Goal: Check status: Check status

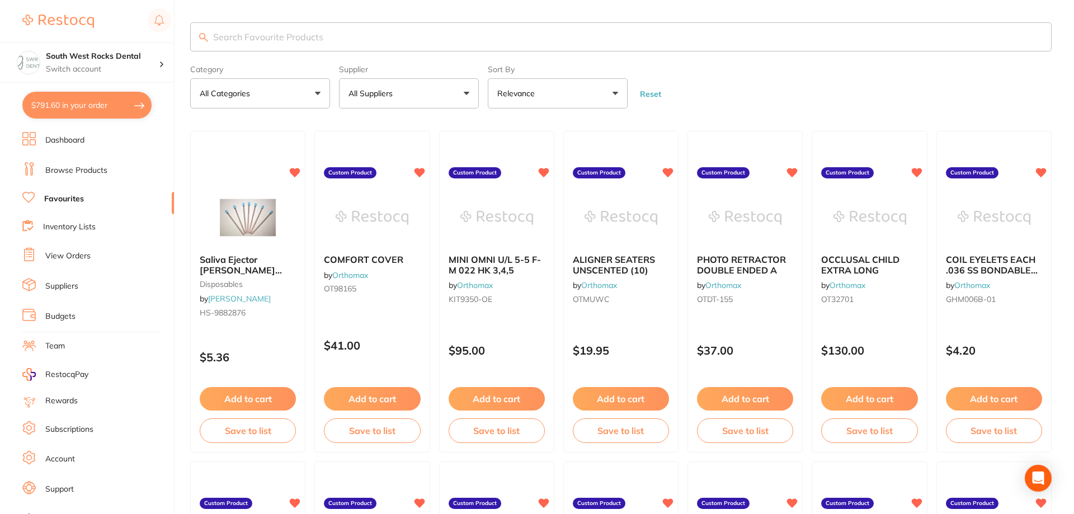
click at [271, 37] on input "search" at bounding box center [620, 36] width 861 height 29
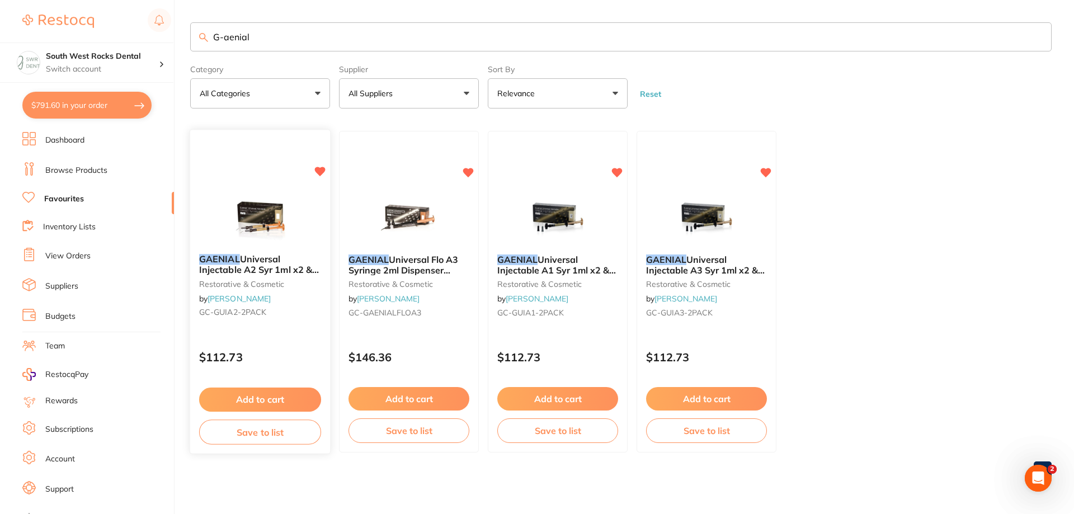
type input "G-aenial"
click at [244, 212] on img at bounding box center [259, 217] width 73 height 56
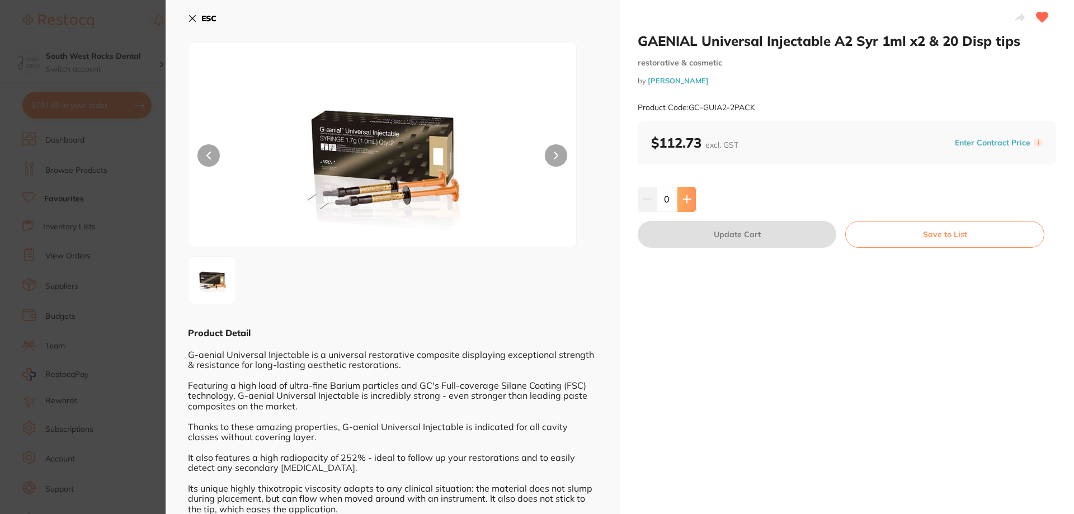
click at [689, 198] on icon at bounding box center [686, 199] width 9 height 9
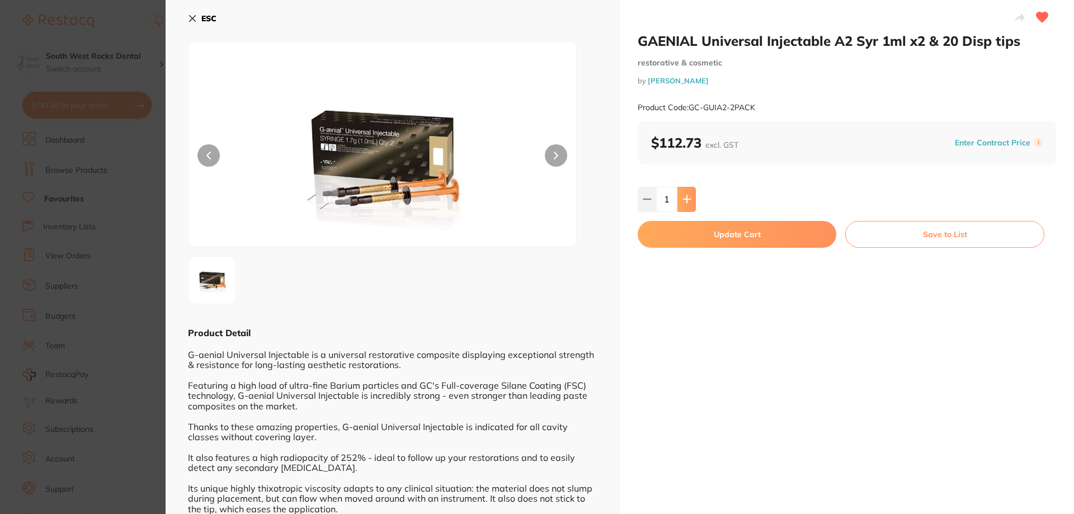
click at [689, 198] on icon at bounding box center [686, 199] width 9 height 9
type input "2"
click at [750, 236] on button "Update Cart" at bounding box center [736, 234] width 198 height 27
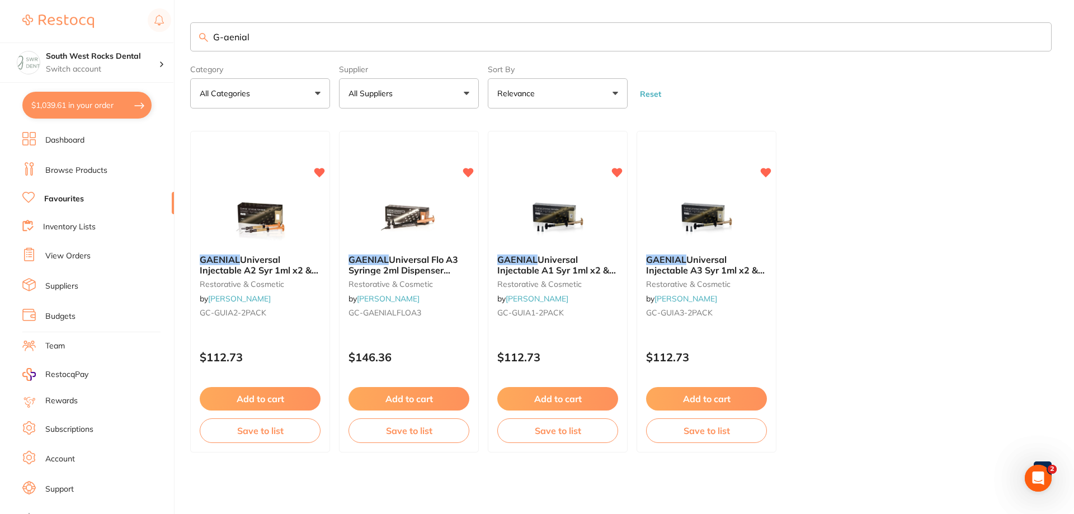
click at [63, 108] on button "$1,039.61 in your order" at bounding box center [86, 105] width 129 height 27
checkbox input "true"
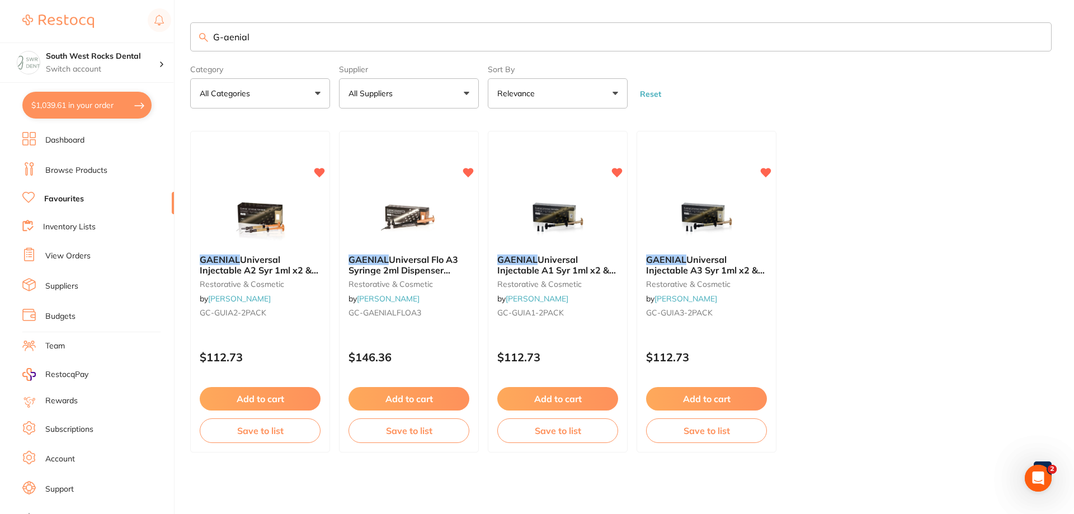
checkbox input "true"
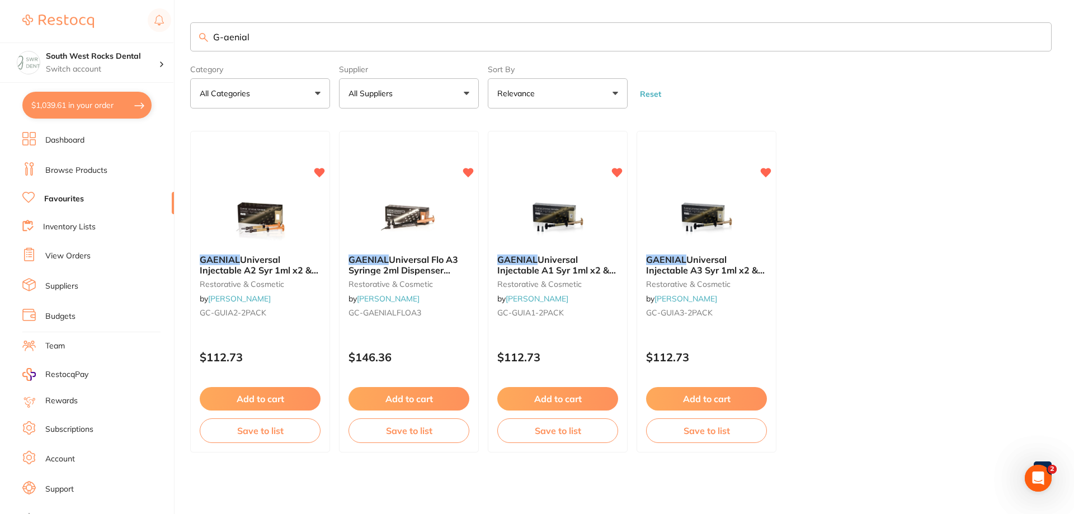
checkbox input "true"
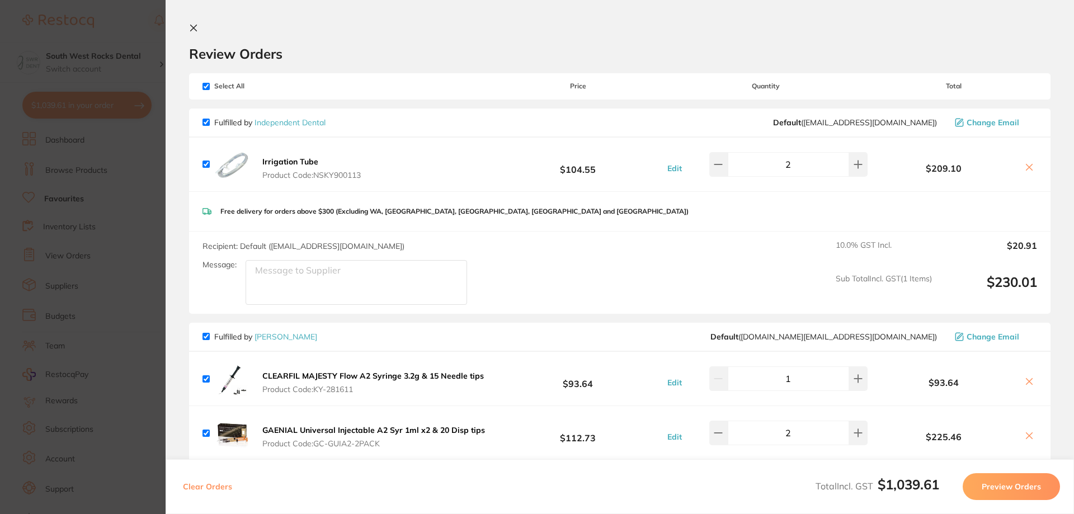
click at [300, 379] on b "CLEARFIL MAJESTY Flow A2 Syringe 3.2g & 15 Needle tips" at bounding box center [372, 376] width 221 height 10
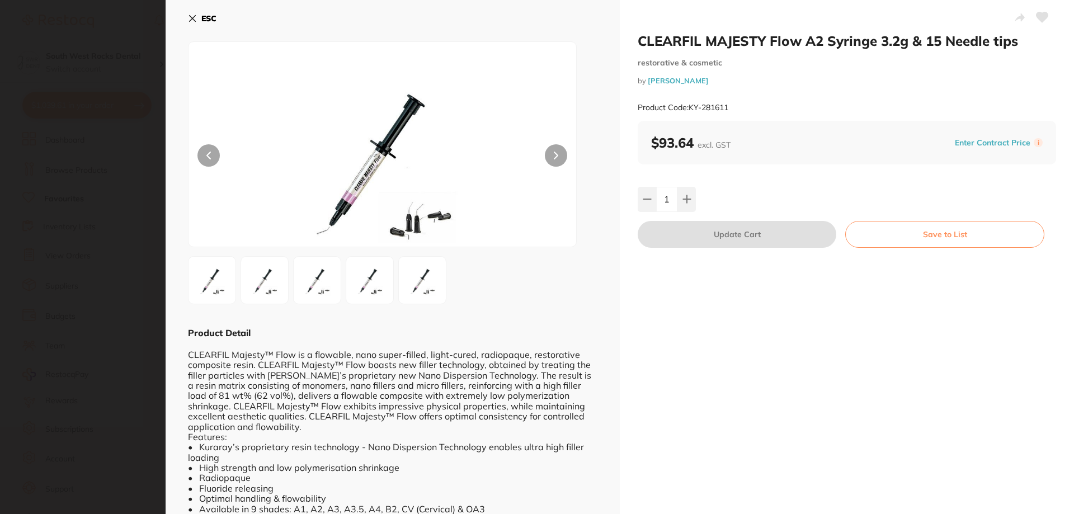
click at [193, 20] on icon at bounding box center [193, 19] width 6 height 6
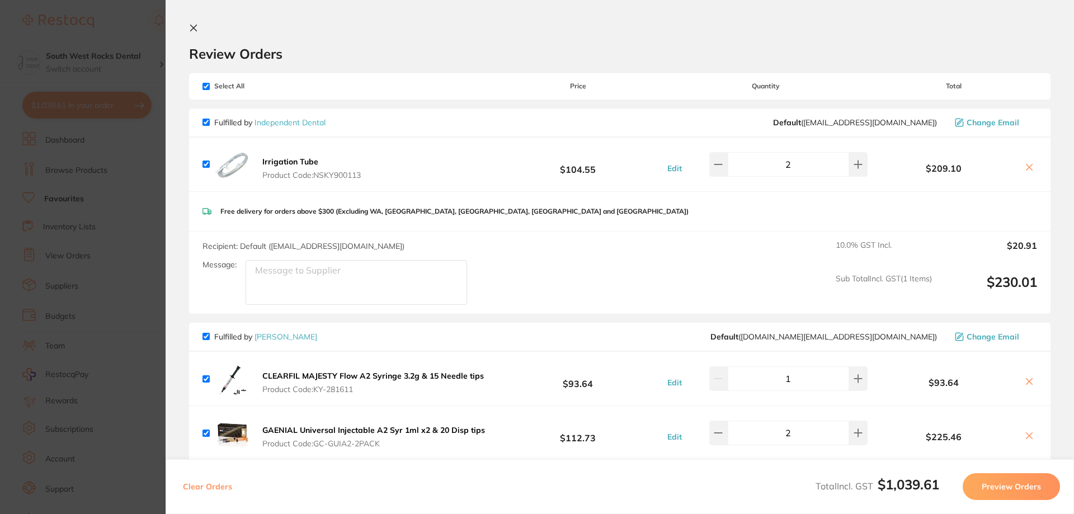
click at [191, 29] on icon at bounding box center [193, 27] width 9 height 9
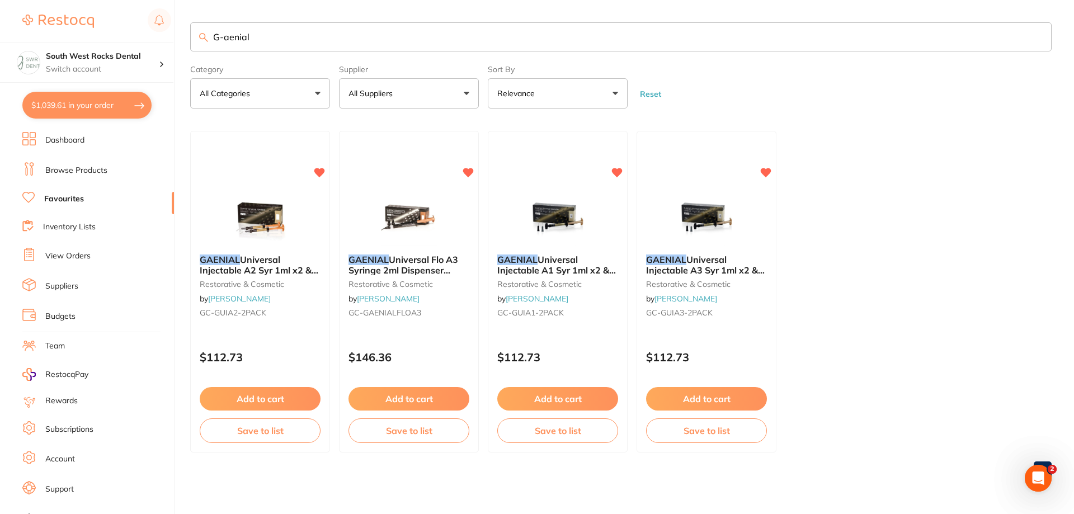
click at [80, 168] on link "Browse Products" at bounding box center [76, 170] width 62 height 11
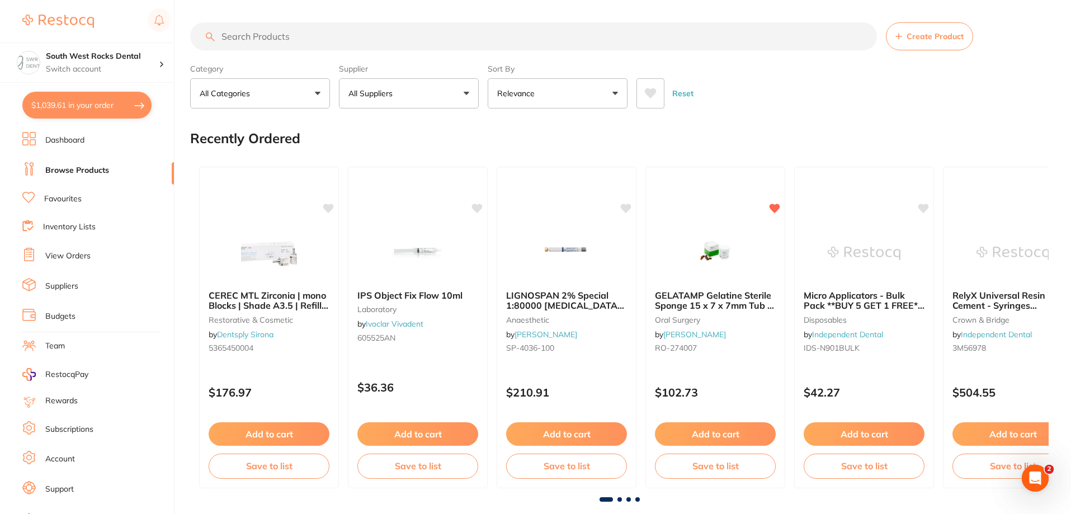
click at [68, 256] on link "View Orders" at bounding box center [67, 255] width 45 height 11
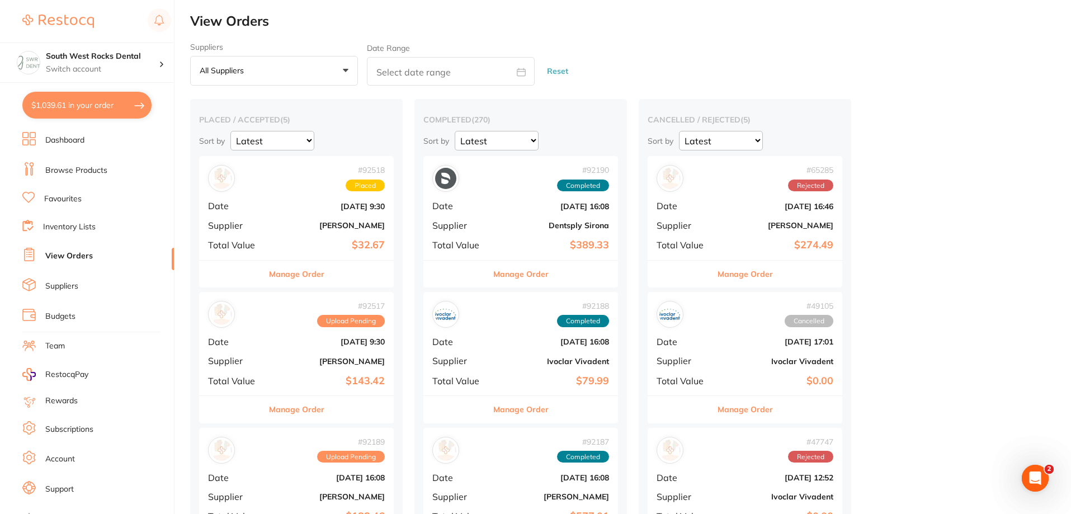
click at [343, 363] on b "[PERSON_NAME]" at bounding box center [329, 361] width 112 height 9
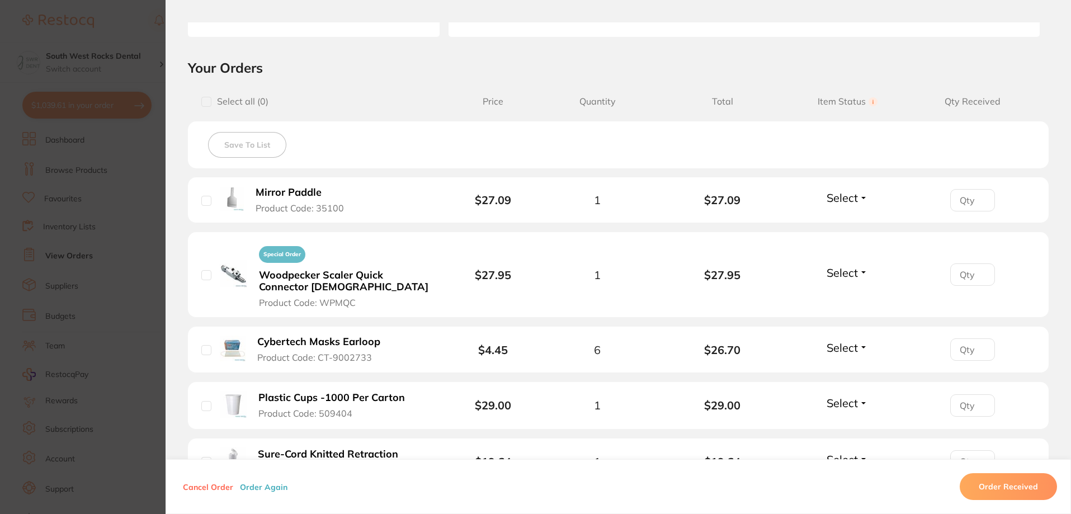
scroll to position [280, 0]
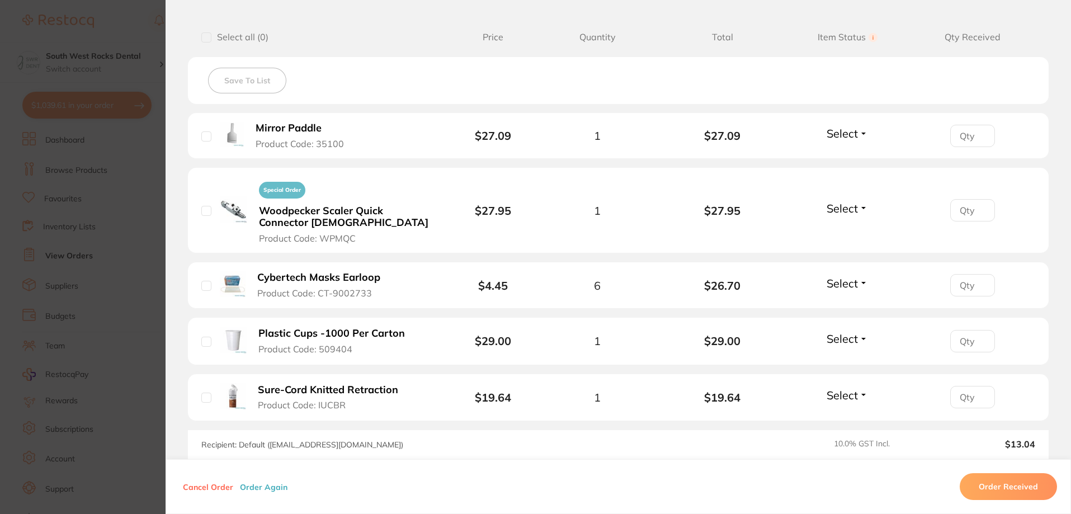
click at [863, 131] on button "Select" at bounding box center [847, 133] width 48 height 14
click at [849, 159] on span "Received" at bounding box center [847, 157] width 29 height 8
click at [859, 209] on button "Select" at bounding box center [847, 208] width 48 height 14
click at [848, 228] on span "Received" at bounding box center [847, 232] width 29 height 8
click at [861, 280] on button "Select" at bounding box center [847, 283] width 48 height 14
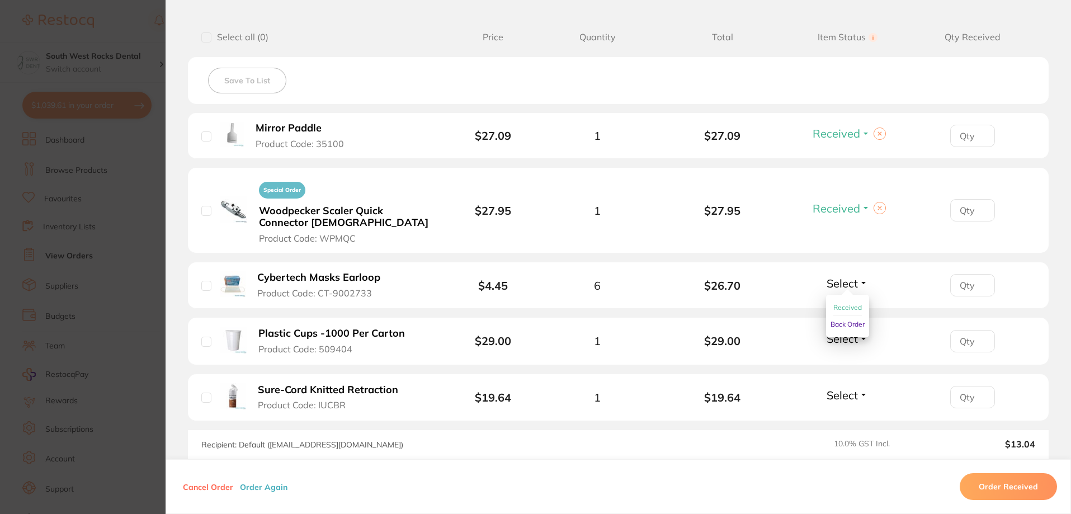
click at [859, 304] on ul "Received Back Order" at bounding box center [847, 316] width 43 height 43
click at [849, 303] on span "Received" at bounding box center [847, 307] width 29 height 8
click at [854, 341] on span "Select" at bounding box center [841, 339] width 31 height 14
click at [860, 361] on ul "Received Back Order" at bounding box center [847, 371] width 43 height 43
click at [849, 361] on span "Received" at bounding box center [847, 362] width 29 height 8
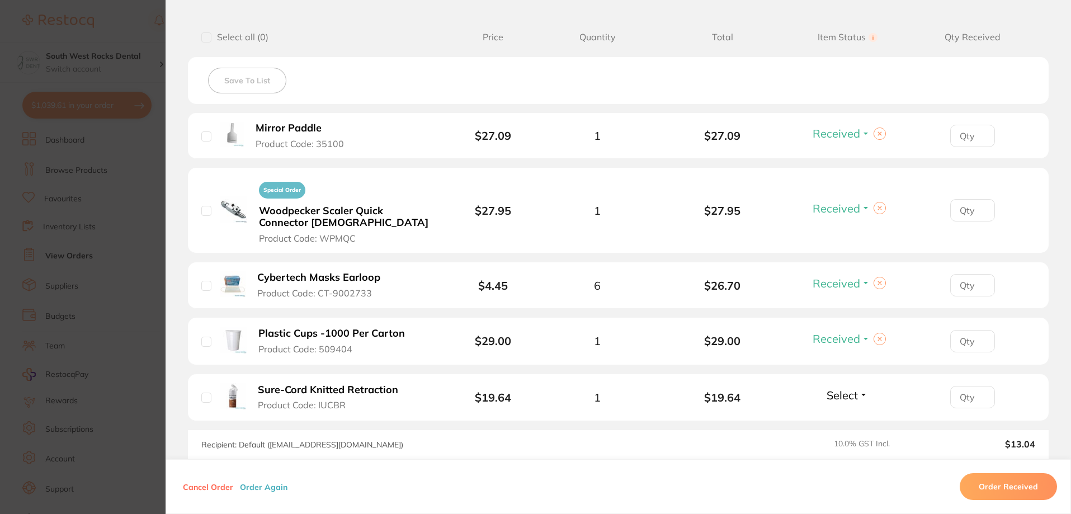
click at [847, 394] on span "Select" at bounding box center [841, 395] width 31 height 14
click at [843, 416] on span "Received" at bounding box center [847, 419] width 29 height 8
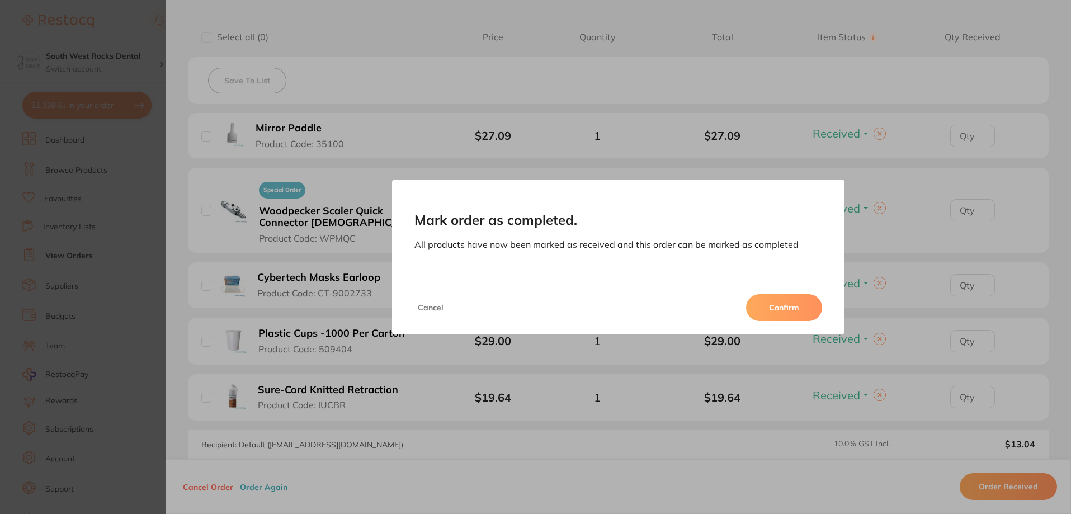
click at [774, 299] on button "Confirm" at bounding box center [784, 307] width 76 height 27
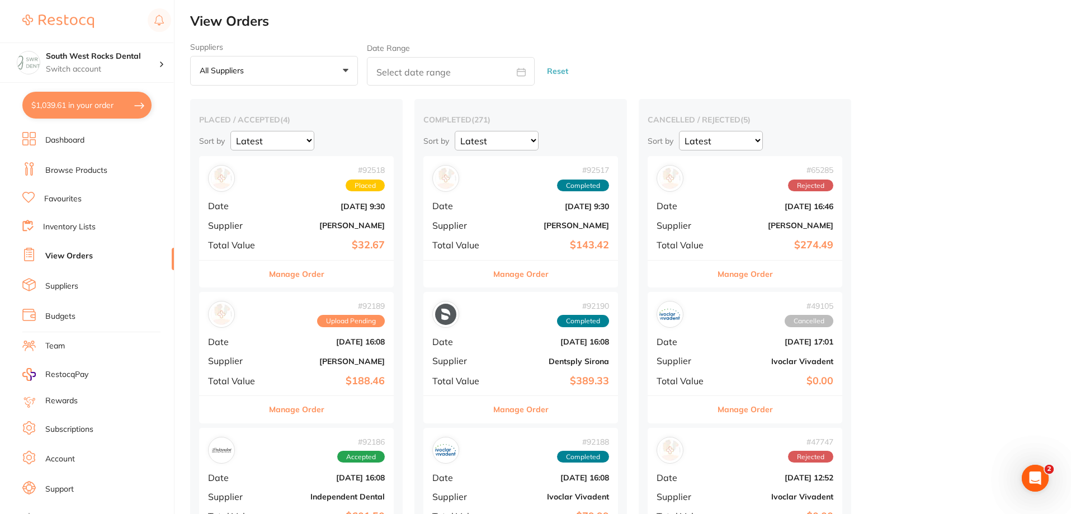
click at [76, 102] on button "$1,039.61 in your order" at bounding box center [86, 105] width 129 height 27
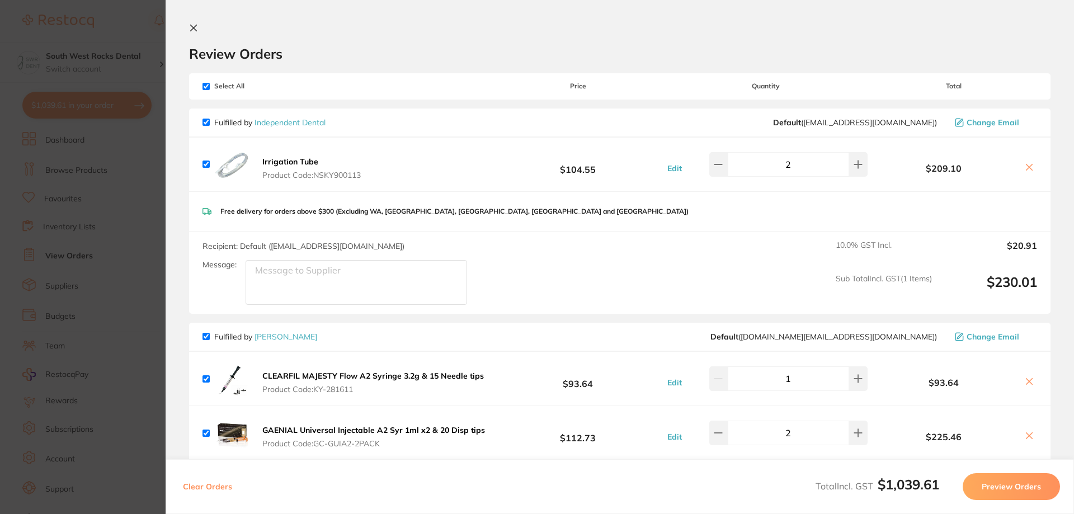
click at [139, 231] on section "Update RRP Set your pre negotiated price for this item. Item Agreed RRP (excl. …" at bounding box center [537, 257] width 1074 height 514
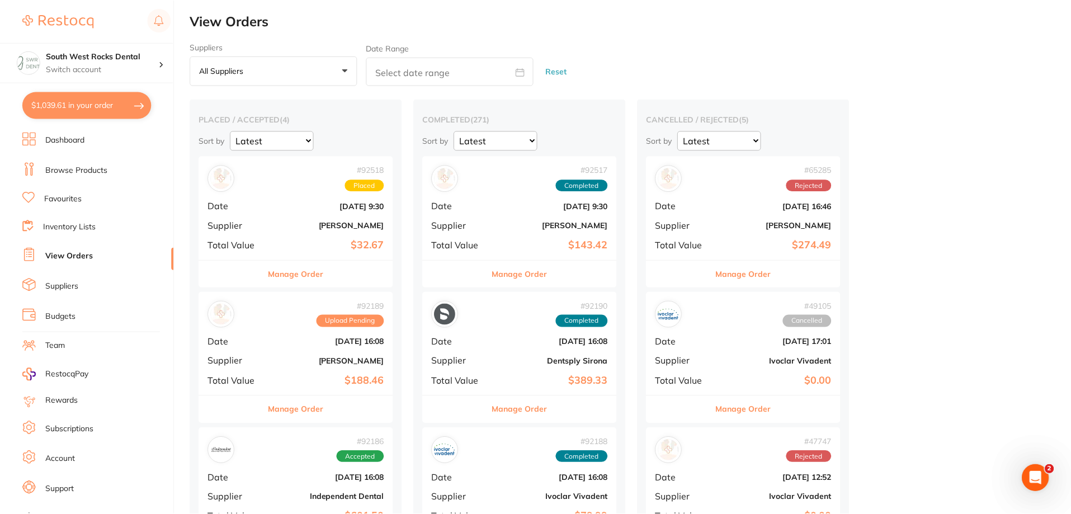
scroll to position [372, 0]
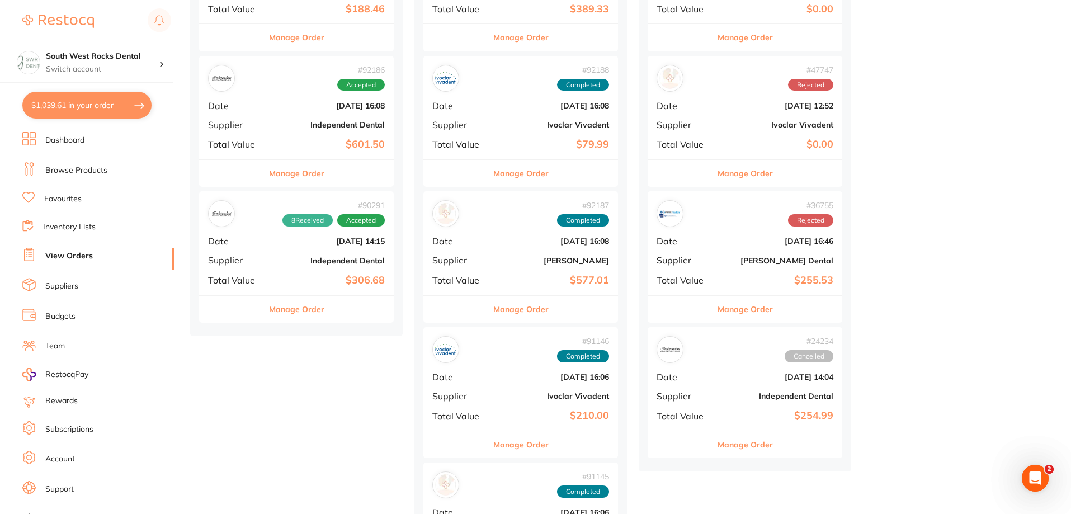
click at [79, 168] on link "Browse Products" at bounding box center [76, 170] width 62 height 11
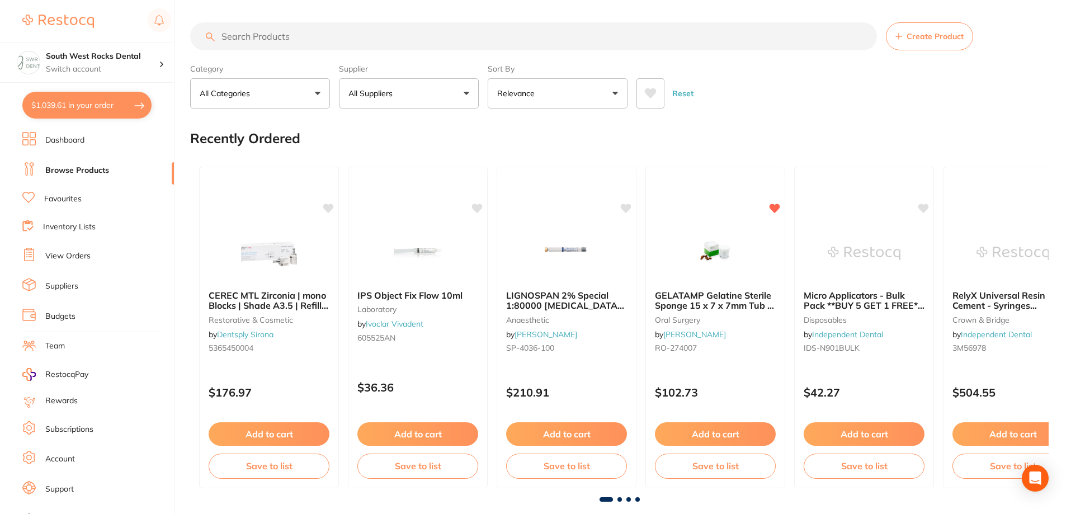
click at [336, 34] on input "search" at bounding box center [533, 36] width 687 height 28
click at [466, 93] on button "All Suppliers" at bounding box center [409, 93] width 140 height 30
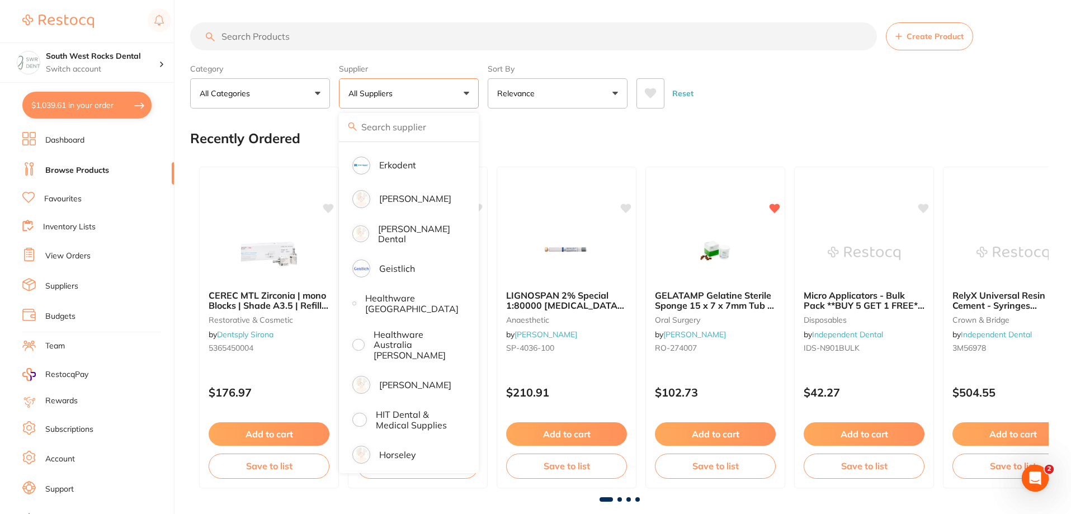
scroll to position [503, 0]
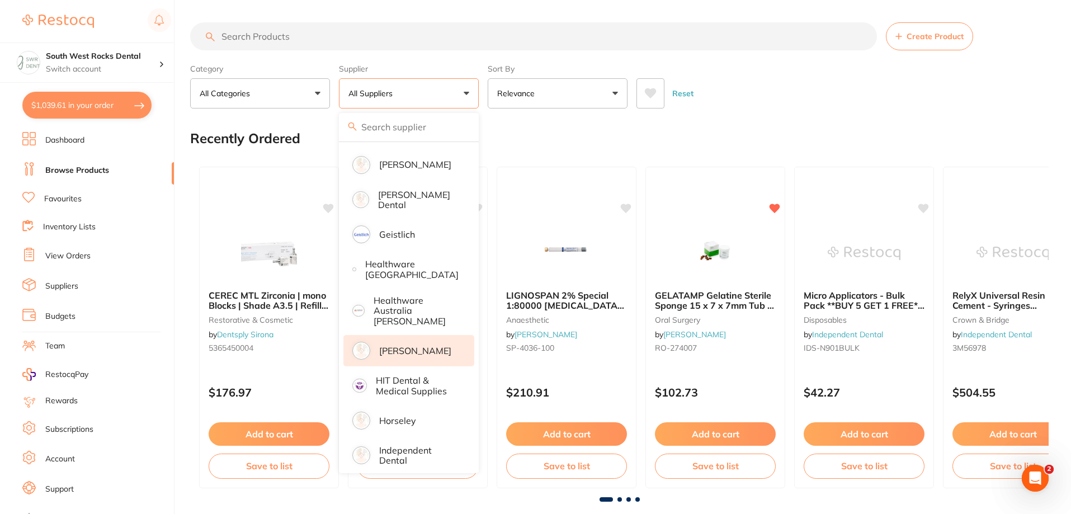
click at [396, 346] on p "[PERSON_NAME]" at bounding box center [415, 351] width 72 height 10
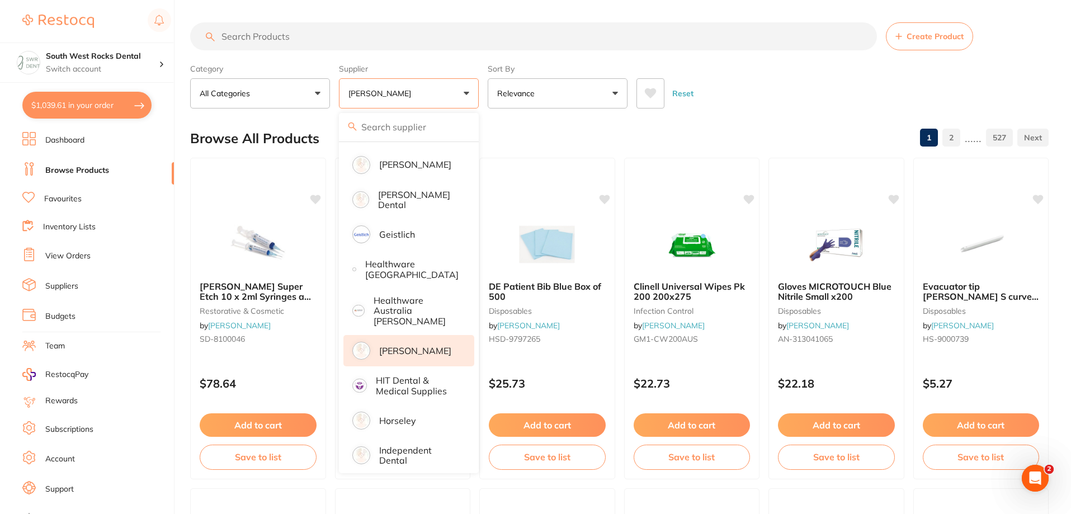
click at [319, 34] on input "search" at bounding box center [533, 36] width 687 height 28
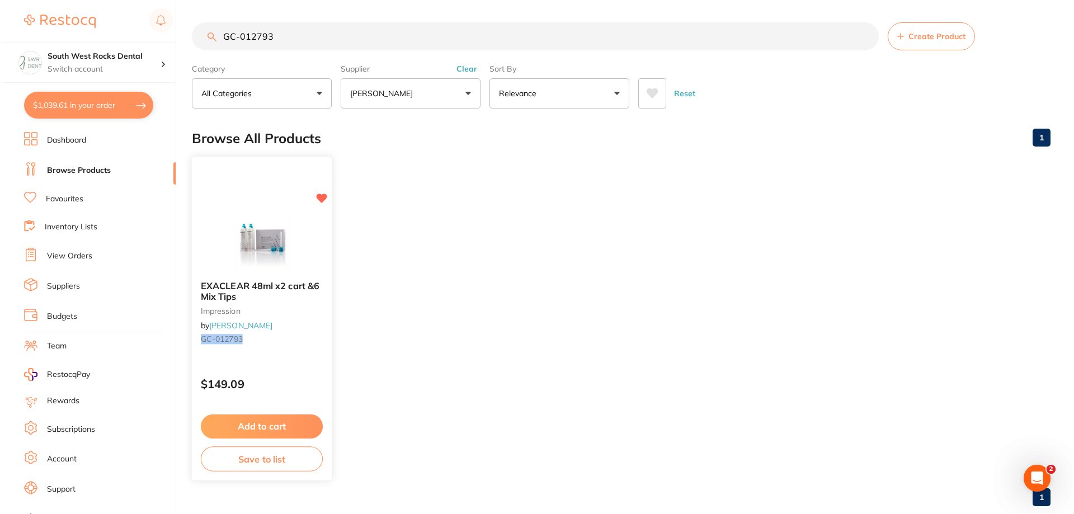
scroll to position [0, 0]
type input "GC-012793"
click at [262, 464] on button "Save to list" at bounding box center [260, 458] width 122 height 25
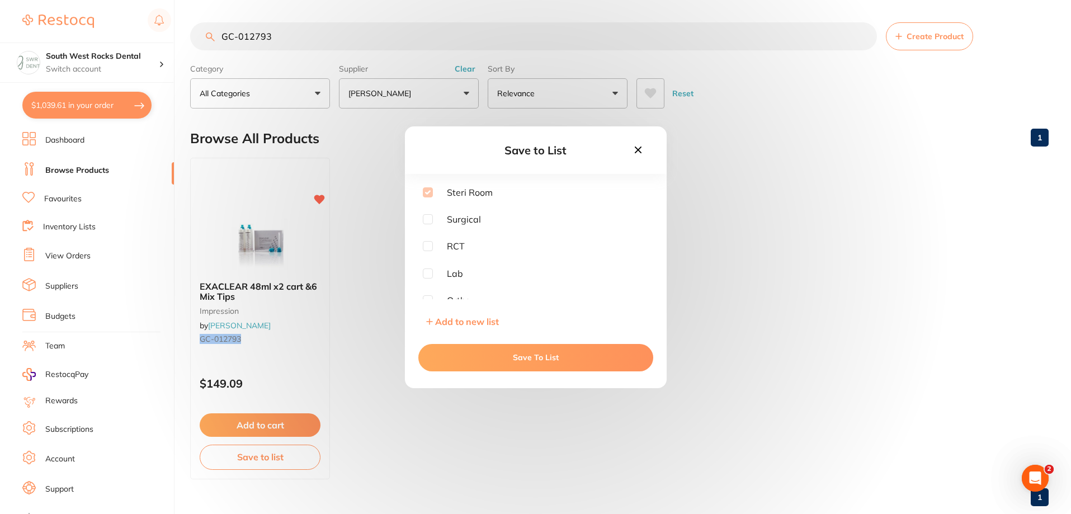
click at [885, 253] on div "Save to List Steri Room Surgical RCT Lab Ortho Implants Gloves Burs Add to new …" at bounding box center [535, 257] width 1071 height 514
click at [637, 150] on icon at bounding box center [637, 149] width 7 height 7
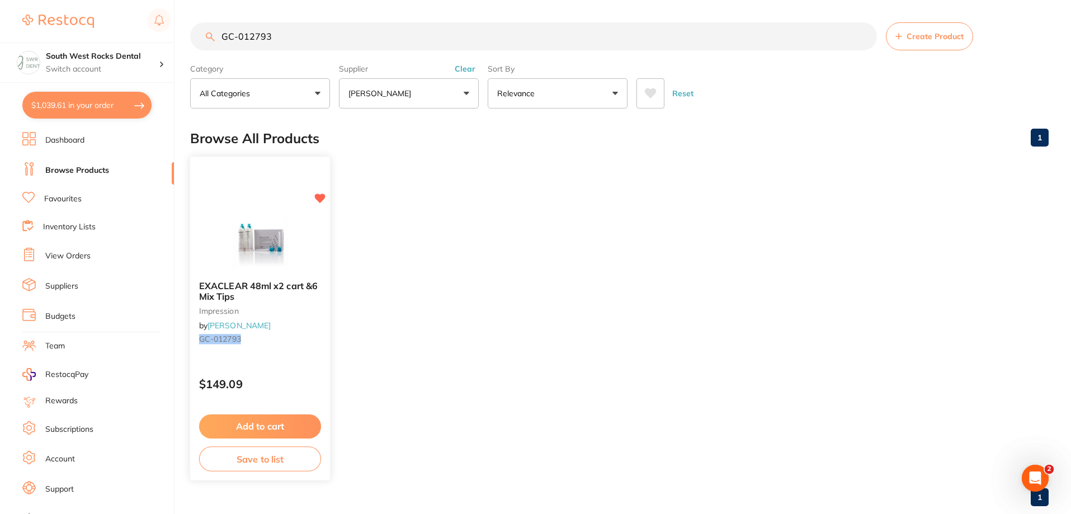
click at [268, 242] on img at bounding box center [259, 243] width 73 height 56
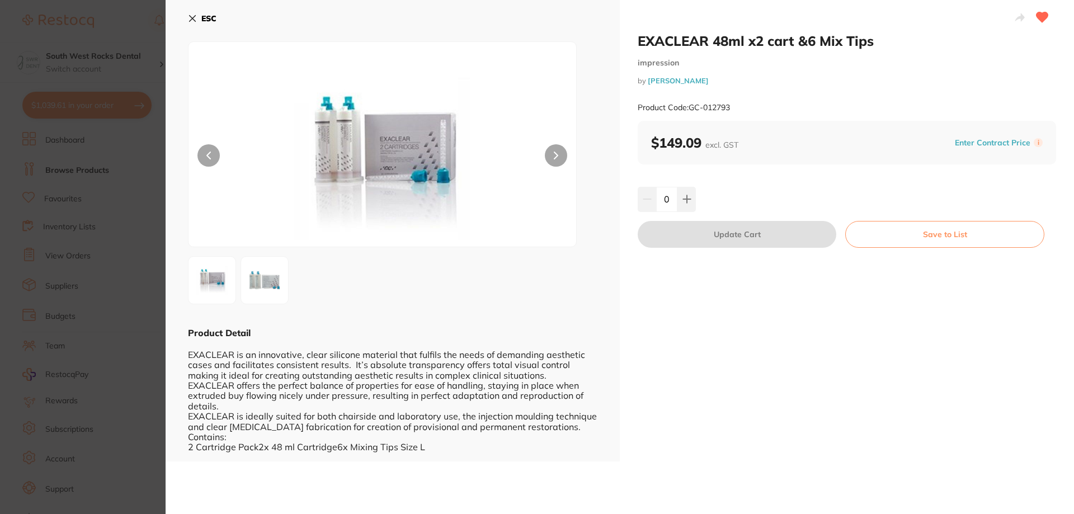
click at [195, 23] on button "ESC" at bounding box center [202, 18] width 29 height 19
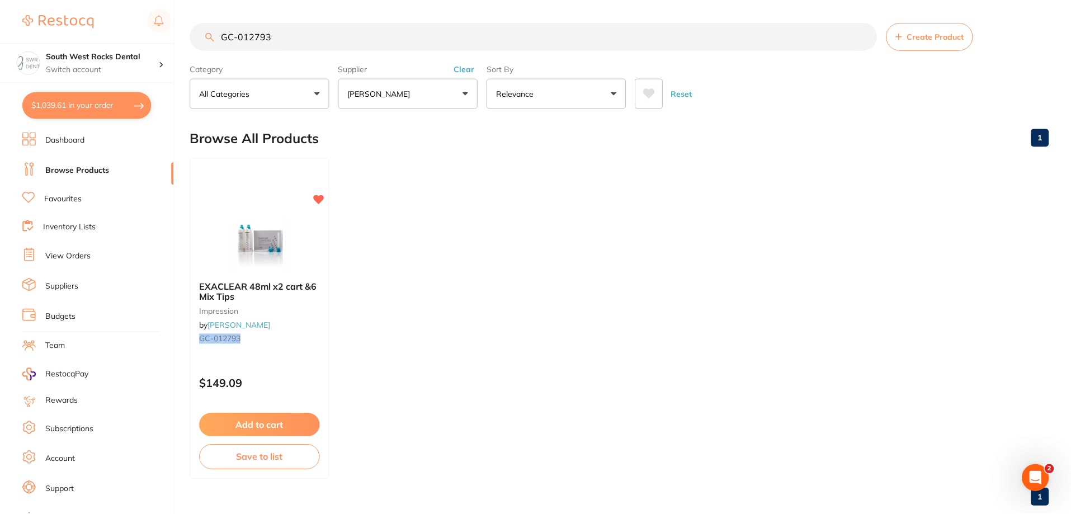
scroll to position [23, 0]
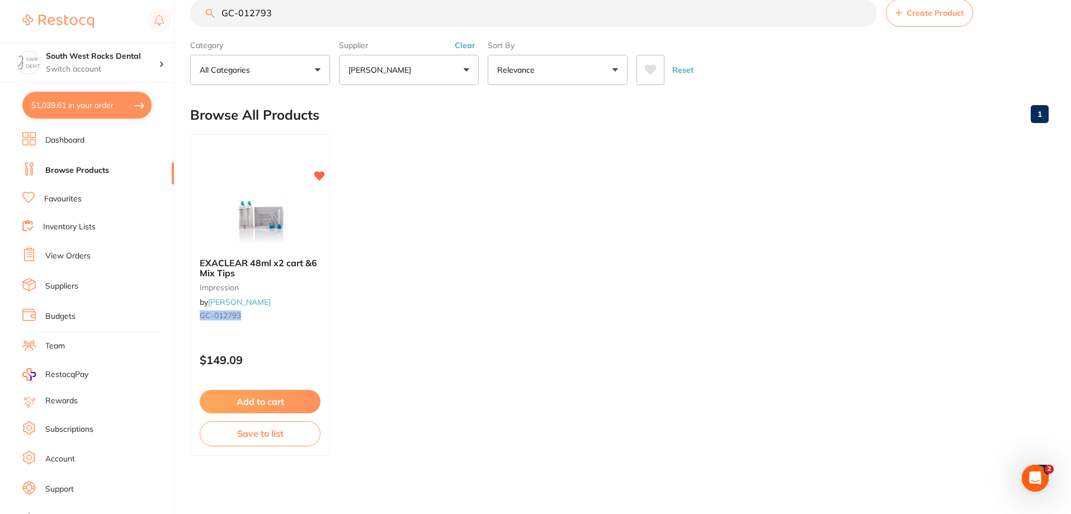
click at [71, 259] on link "View Orders" at bounding box center [67, 255] width 45 height 11
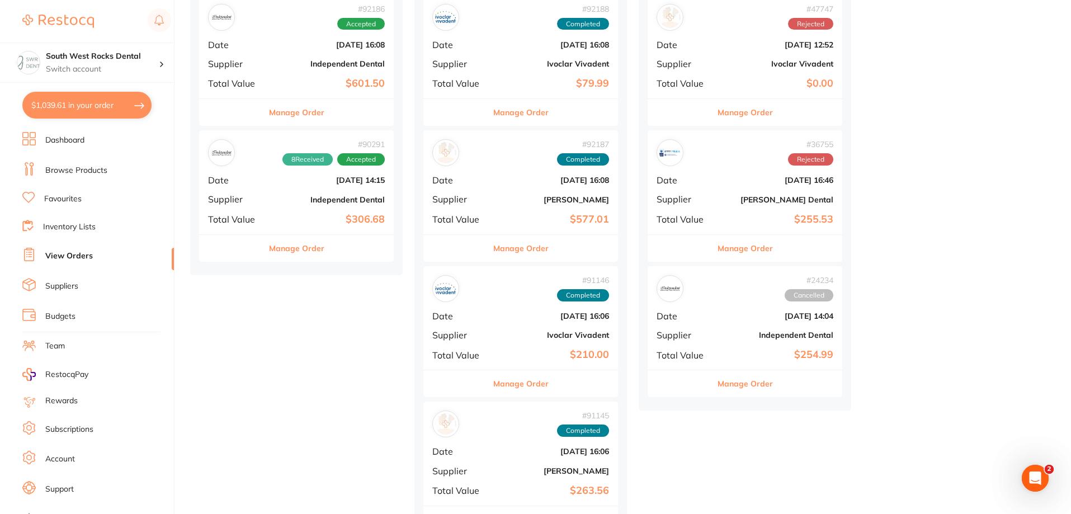
scroll to position [447, 0]
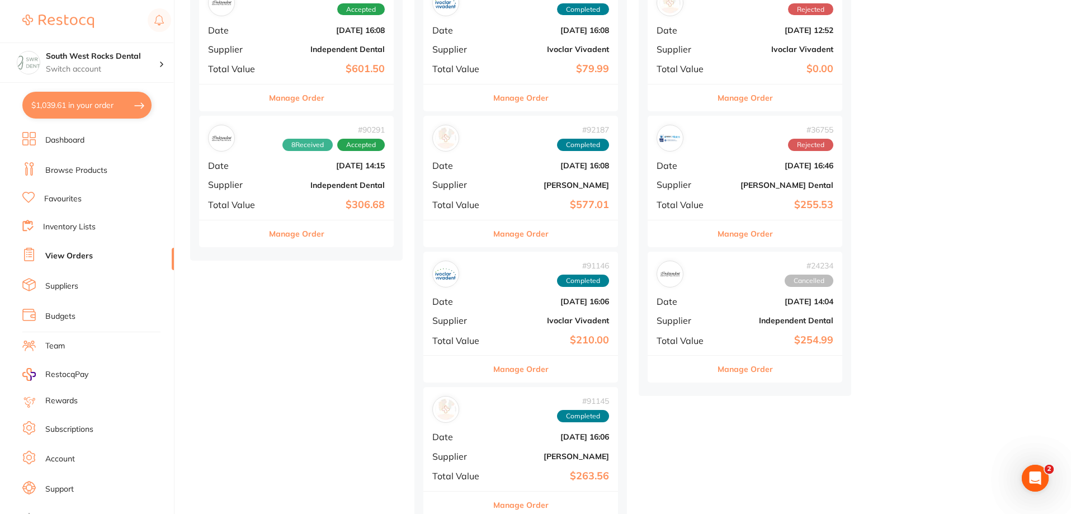
click at [571, 173] on div "# 92187 Completed Date [DATE] 16:08 Supplier [PERSON_NAME] Total Value $577.01" at bounding box center [520, 167] width 195 height 103
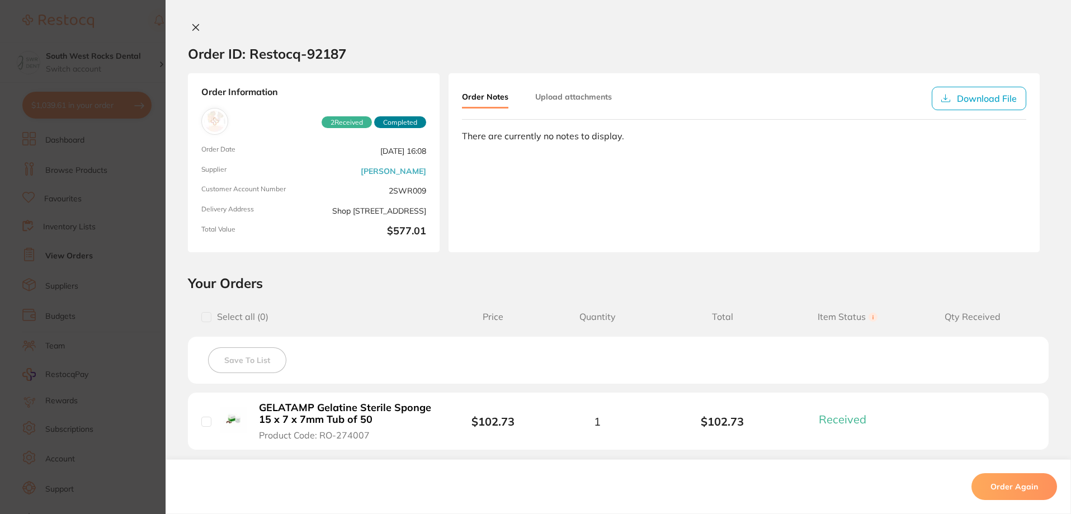
click at [193, 28] on icon at bounding box center [196, 28] width 6 height 6
